Goal: Information Seeking & Learning: Learn about a topic

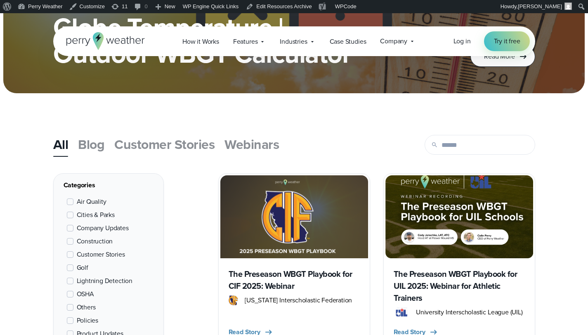
scroll to position [248, 0]
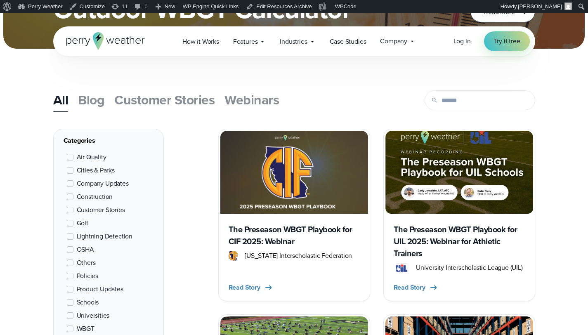
click at [310, 231] on h3 "The Preseason WBGT Playbook for CIF 2025: Webinar" at bounding box center [294, 236] width 131 height 24
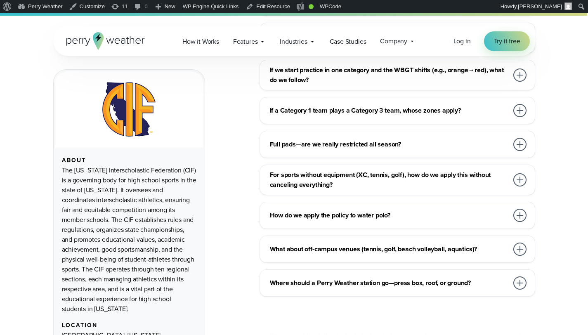
scroll to position [3900, 0]
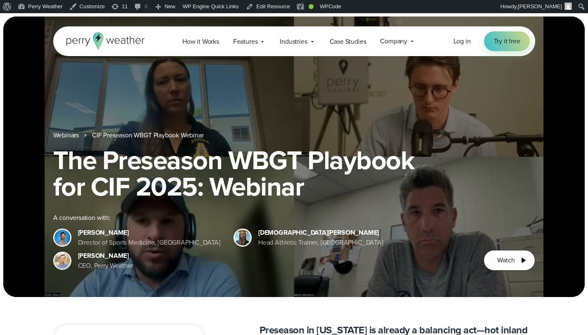
click at [66, 138] on link "Webinars" at bounding box center [66, 135] width 26 height 10
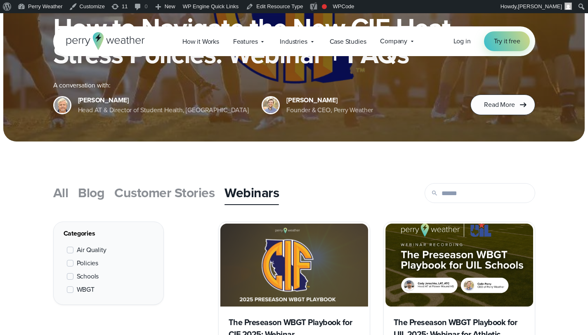
scroll to position [252, 0]
